Goal: Information Seeking & Learning: Compare options

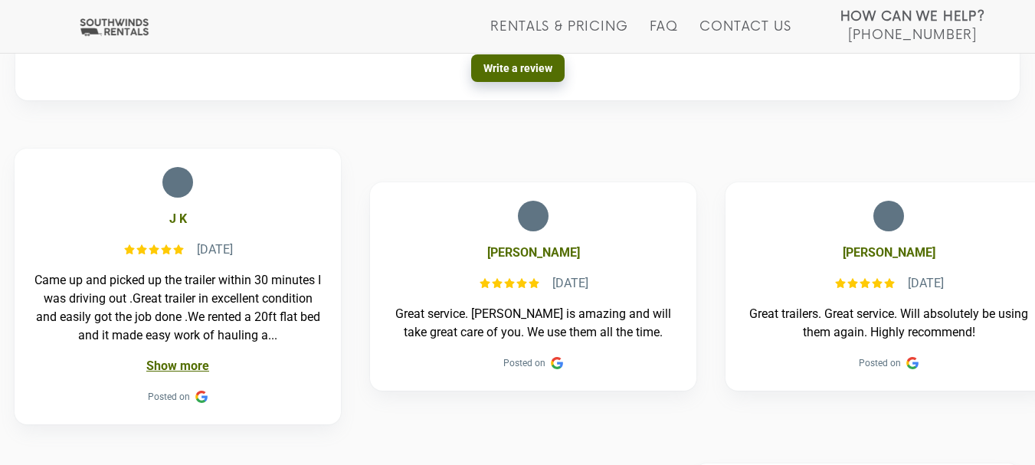
scroll to position [689, 0]
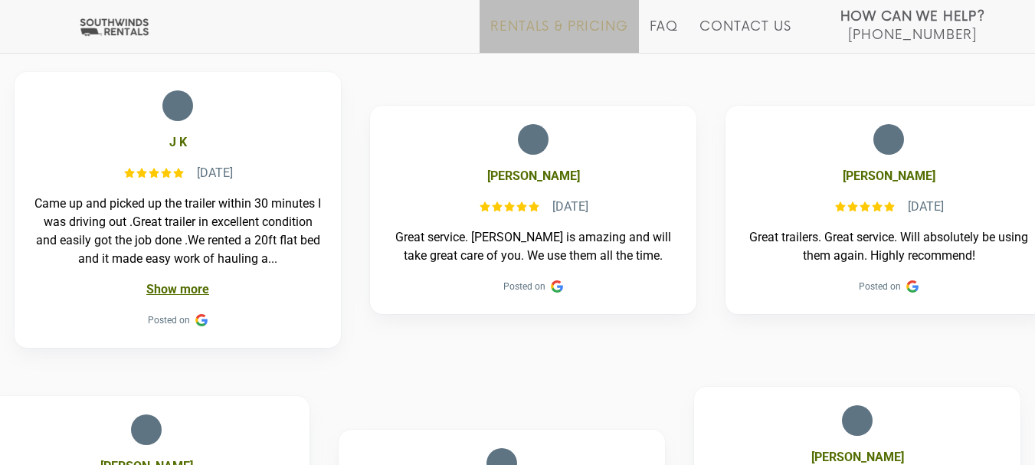
click at [597, 27] on link "Rentals & Pricing" at bounding box center [558, 36] width 137 height 34
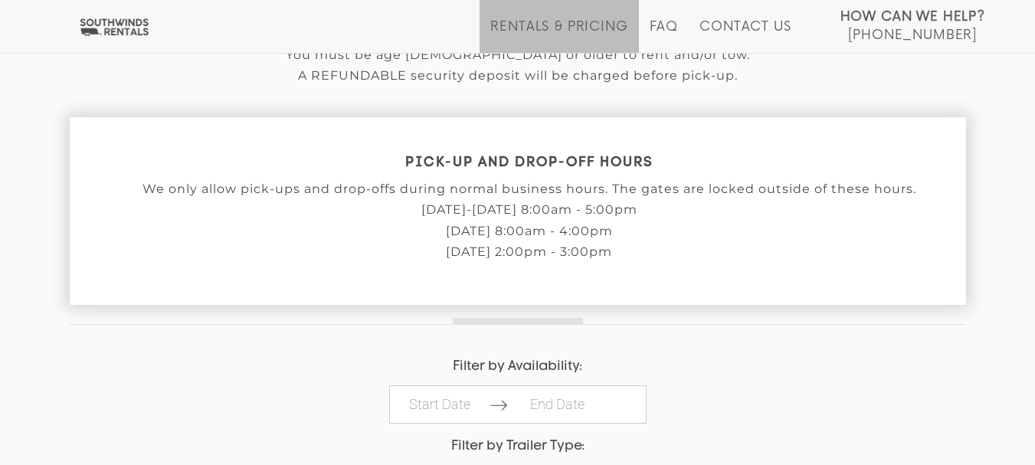
scroll to position [689, 0]
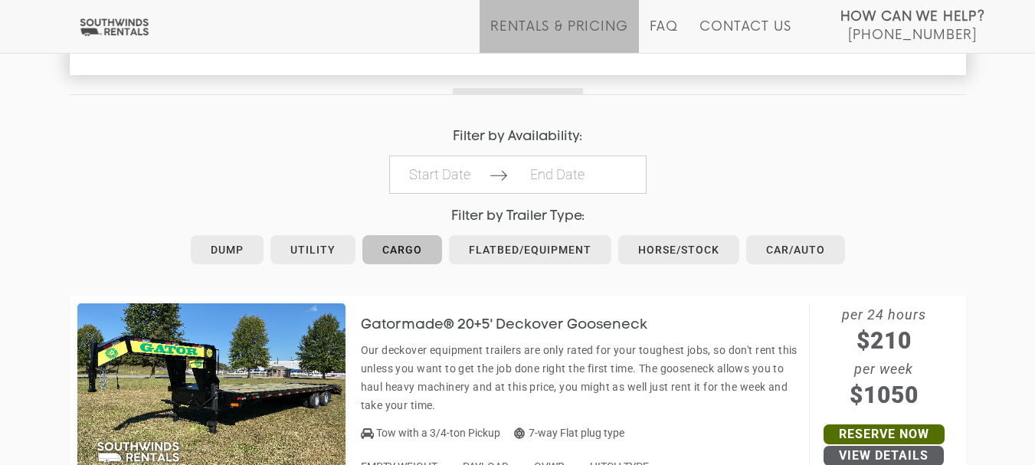
click at [404, 260] on link "Cargo" at bounding box center [402, 249] width 80 height 29
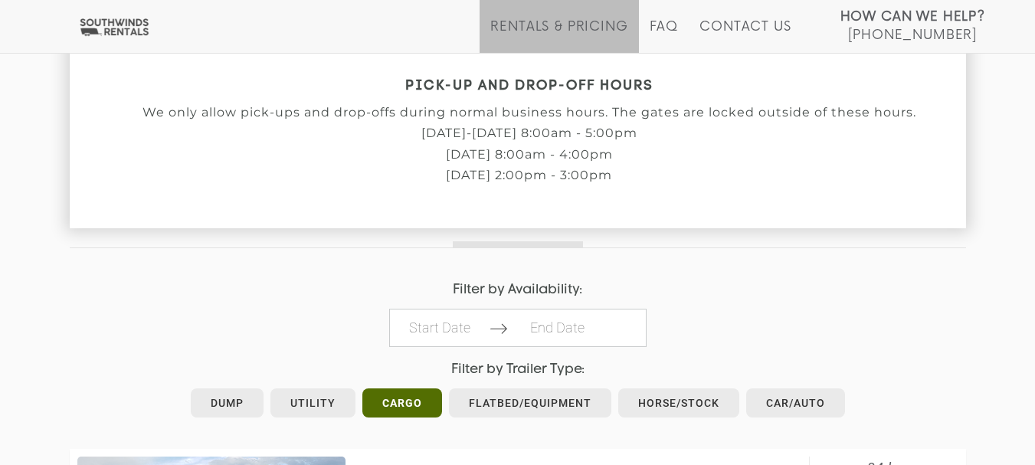
scroll to position [689, 0]
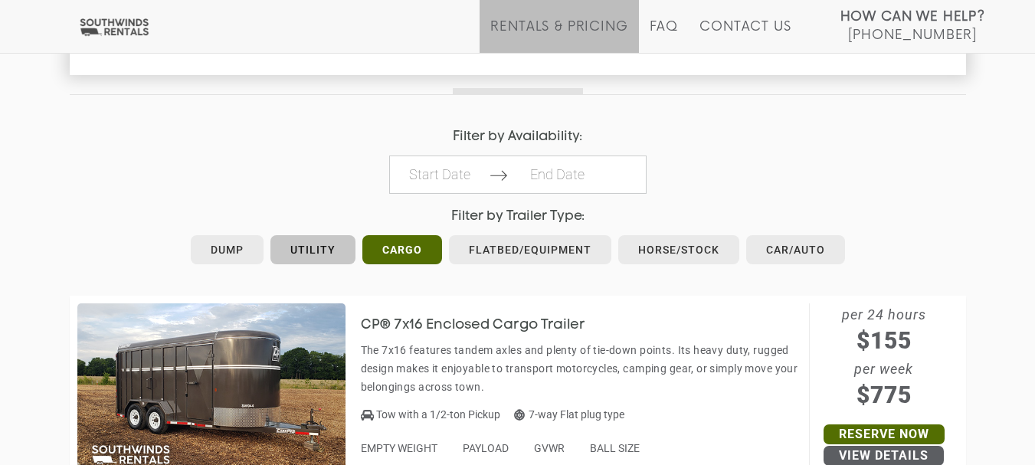
click at [303, 254] on link "Utility" at bounding box center [312, 249] width 85 height 29
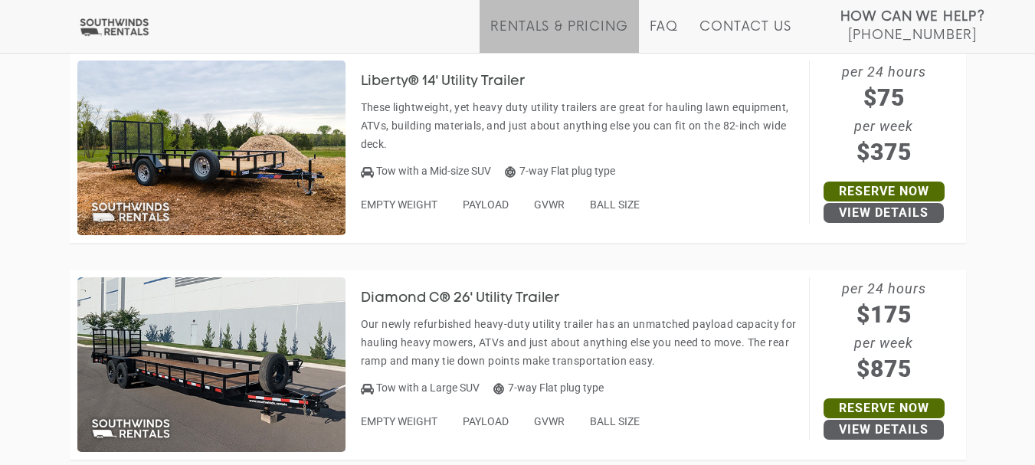
scroll to position [613, 0]
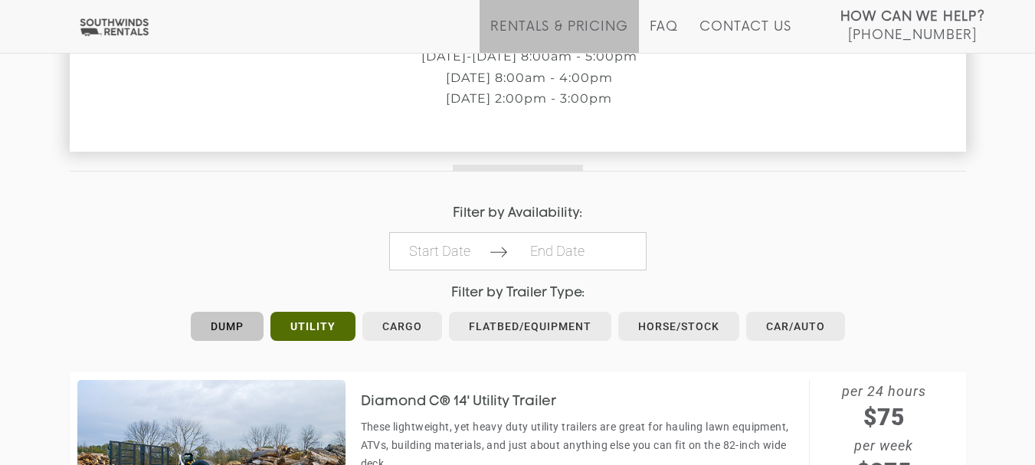
click at [237, 330] on link "Dump" at bounding box center [227, 326] width 73 height 29
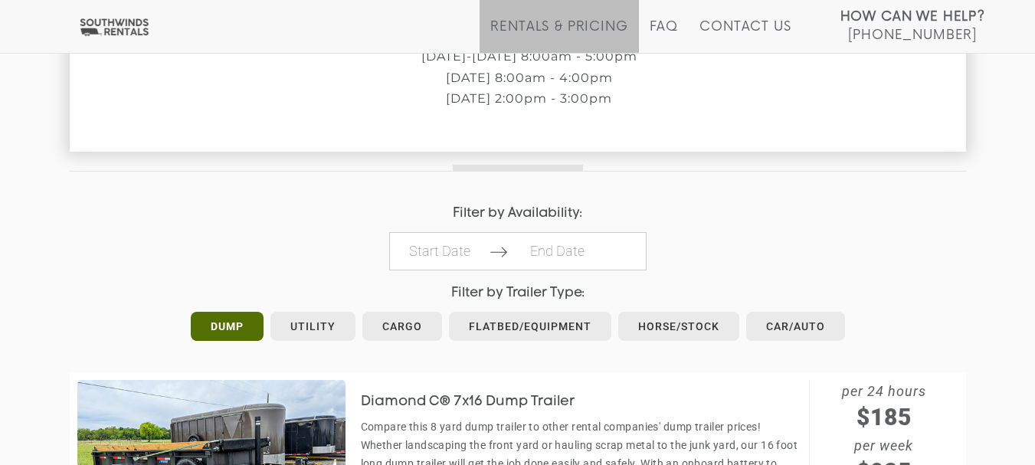
scroll to position [842, 0]
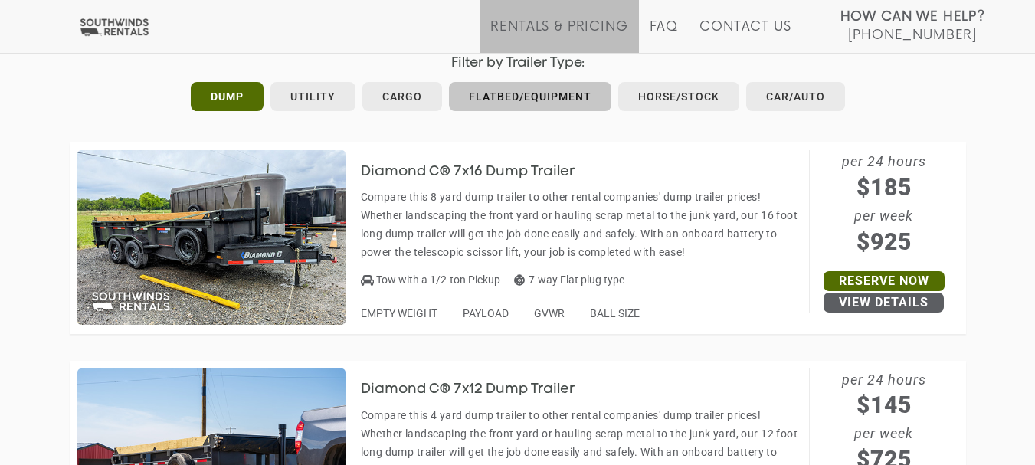
click at [584, 104] on link "Flatbed/Equipment" at bounding box center [530, 96] width 162 height 29
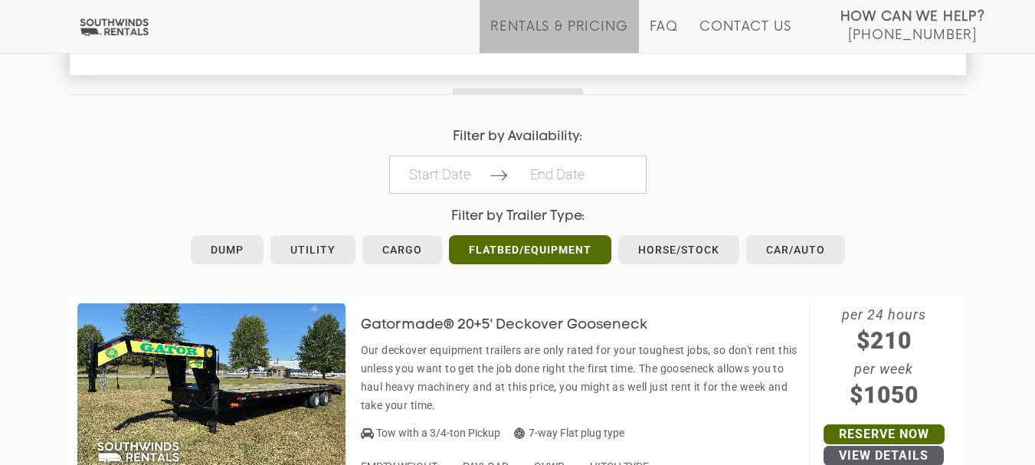
scroll to position [766, 0]
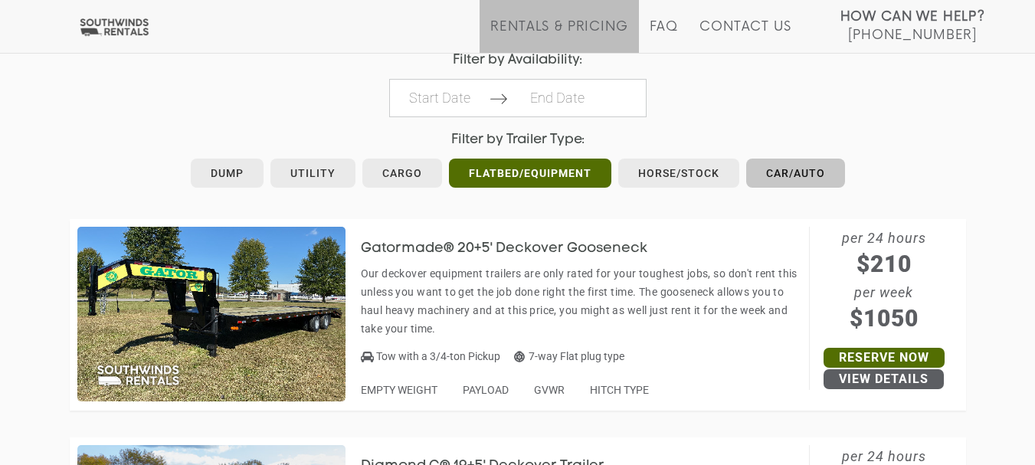
click at [799, 163] on link "Car/Auto" at bounding box center [795, 173] width 99 height 29
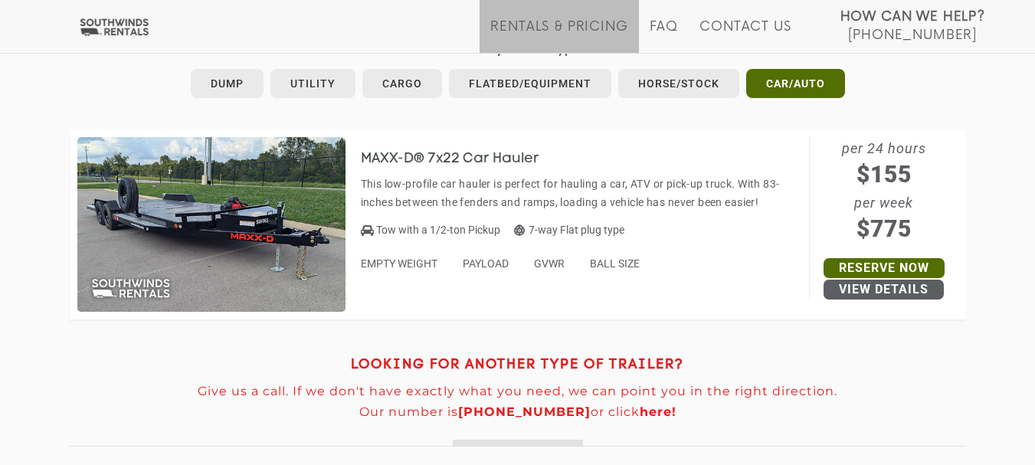
scroll to position [779, 0]
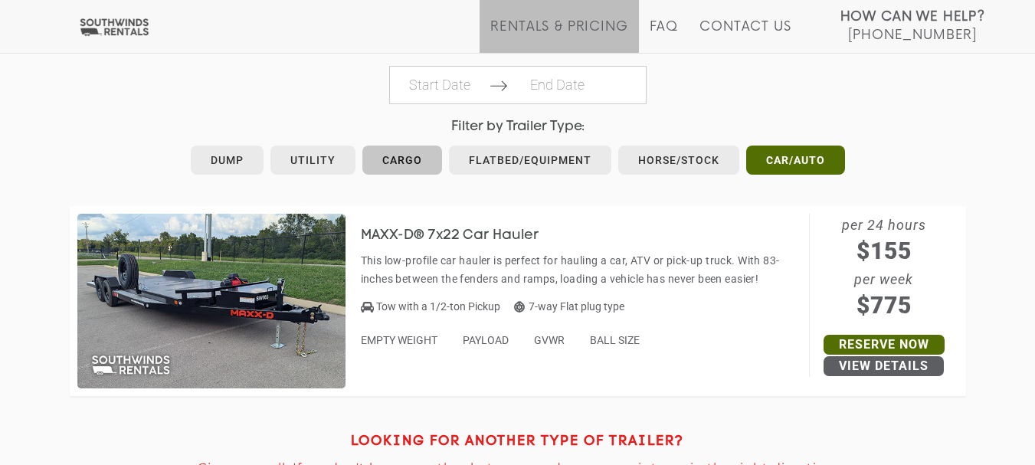
click at [388, 163] on link "Cargo" at bounding box center [402, 160] width 80 height 29
